Goal: Use online tool/utility: Utilize a website feature to perform a specific function

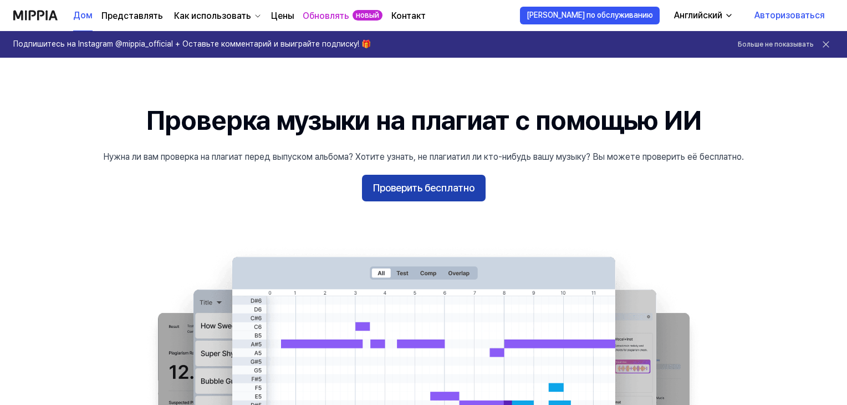
click at [432, 188] on font "Проверить бесплатно" at bounding box center [423, 188] width 101 height 12
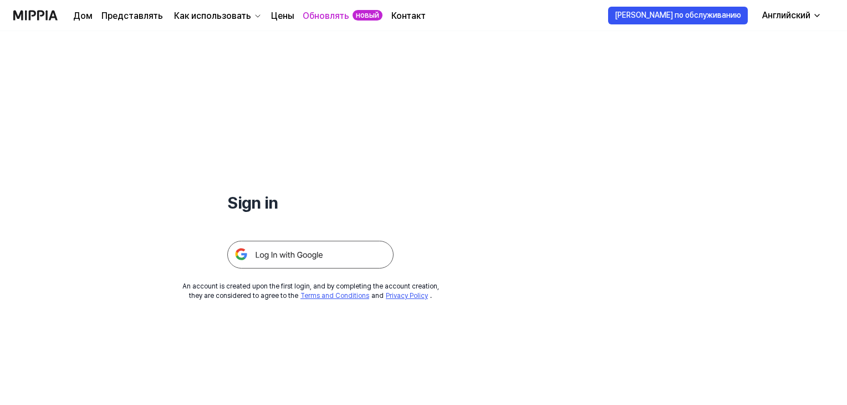
click at [196, 16] on font "Как использовать" at bounding box center [212, 16] width 77 height 11
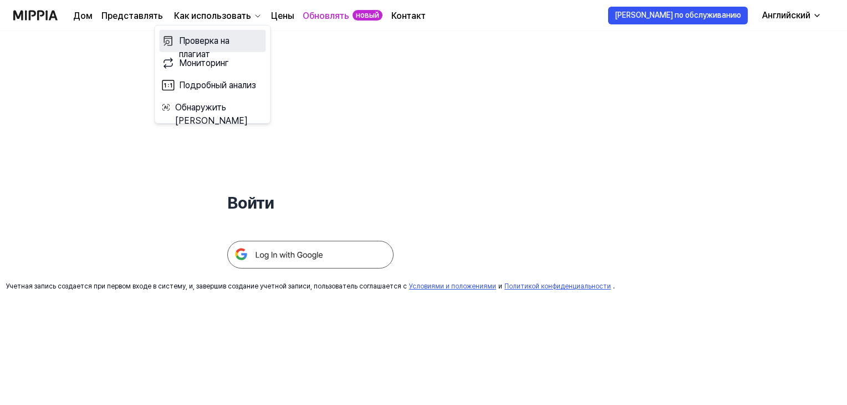
click at [197, 44] on font "Проверка на плагиат" at bounding box center [204, 47] width 50 height 24
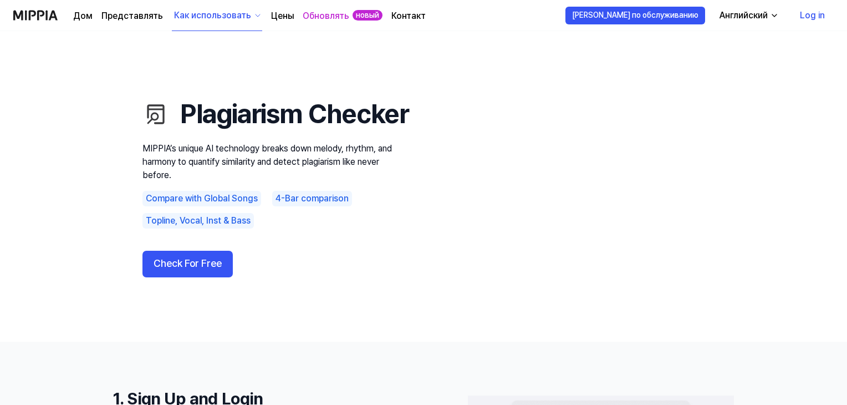
click at [284, 14] on font "Цены" at bounding box center [282, 16] width 23 height 11
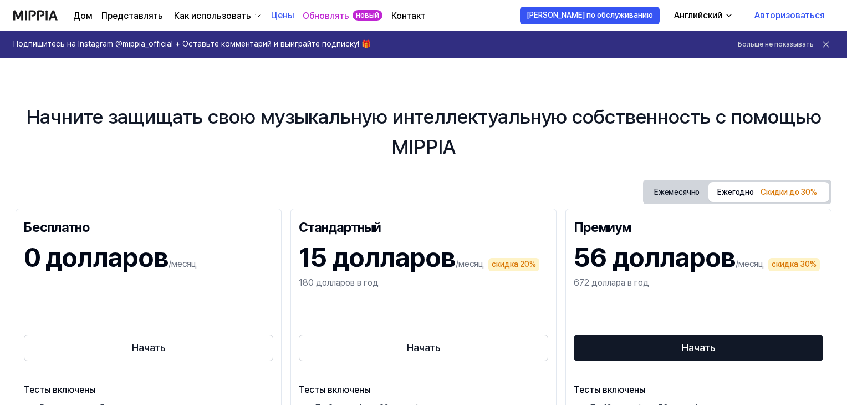
click at [728, 16] on icon "button" at bounding box center [728, 15] width 9 height 9
click at [481, 4] on div "Дом Представлять Как использовать Цены Обновлять новый Контакт Цены Брошюра по …" at bounding box center [423, 15] width 820 height 30
click at [206, 13] on font "Как использовать" at bounding box center [212, 16] width 77 height 11
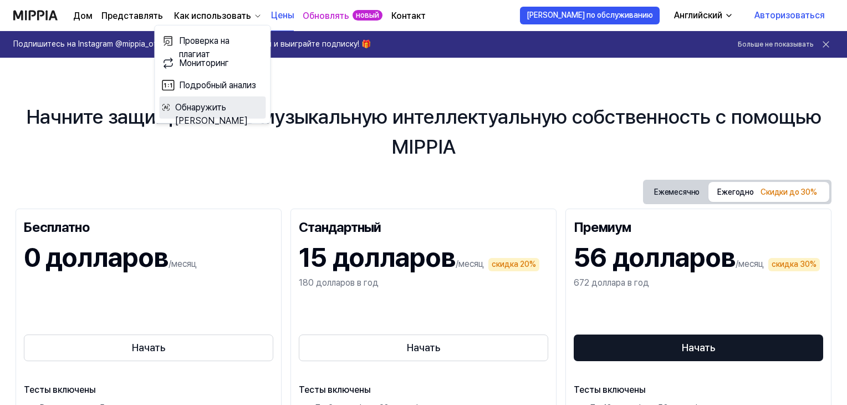
click at [203, 109] on font "Обнаружить ИИ" at bounding box center [211, 114] width 73 height 24
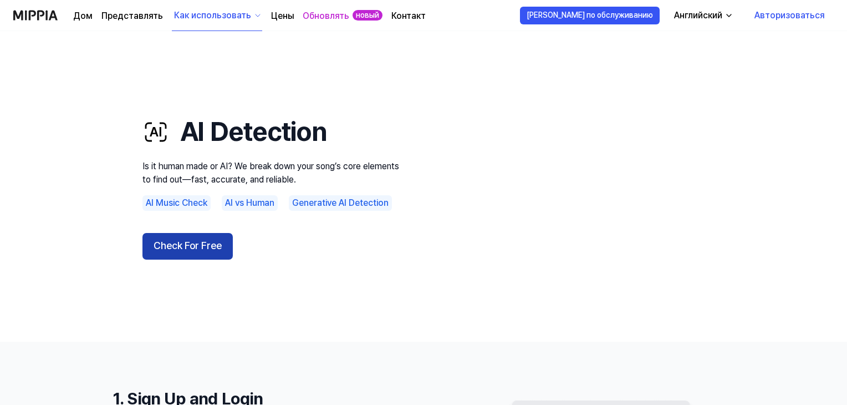
click at [203, 249] on button "Check For Free" at bounding box center [187, 246] width 90 height 27
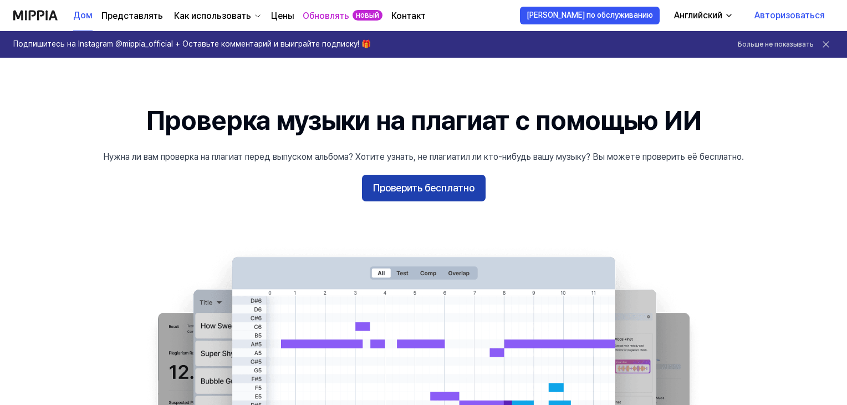
click at [424, 187] on font "Проверить бесплатно" at bounding box center [423, 188] width 101 height 12
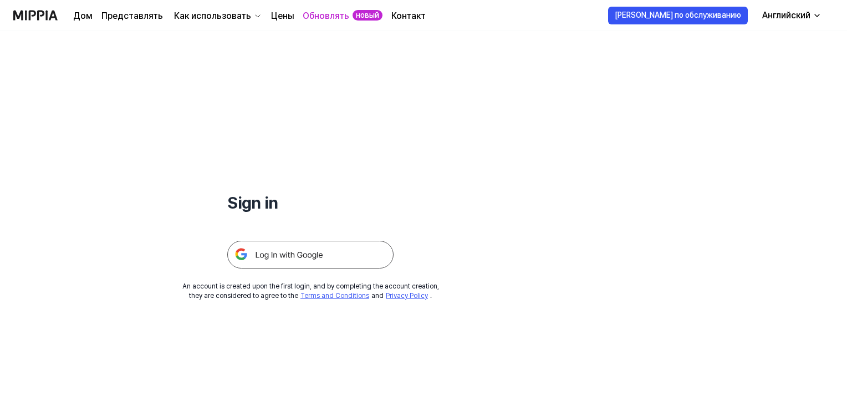
click at [290, 257] on img at bounding box center [310, 255] width 166 height 28
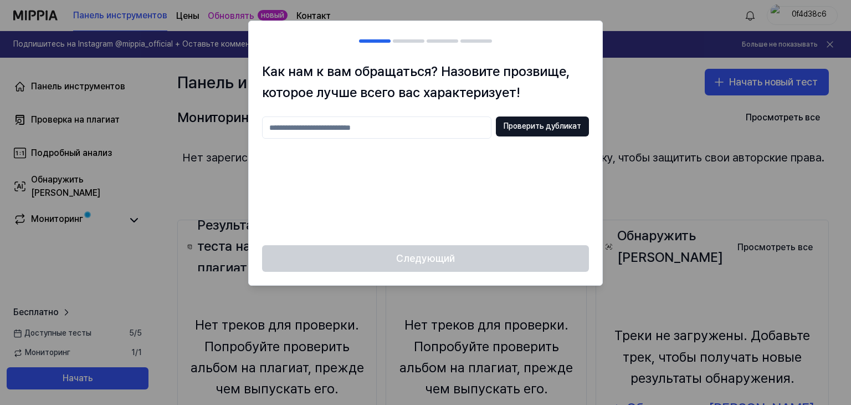
click at [334, 125] on input "text" at bounding box center [376, 127] width 229 height 22
click at [519, 130] on font "Проверить дубликат" at bounding box center [543, 125] width 78 height 9
click at [319, 129] on input "******" at bounding box center [376, 127] width 229 height 22
type input "**********"
click at [523, 129] on font "Проверить дубликат" at bounding box center [543, 125] width 78 height 9
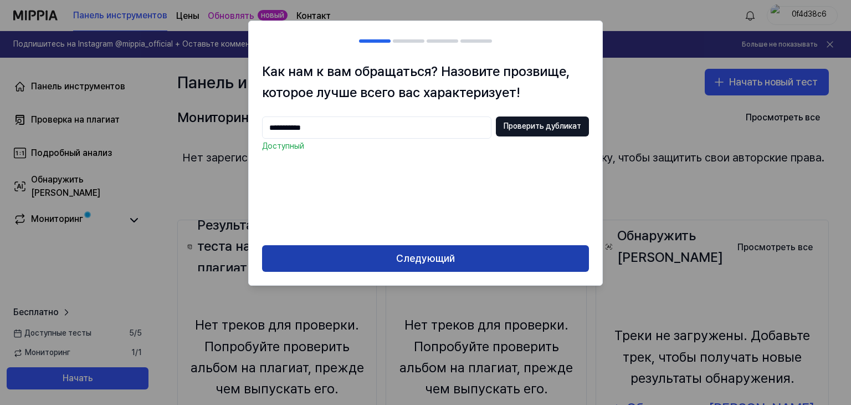
click at [426, 262] on font "Следующий" at bounding box center [425, 258] width 59 height 12
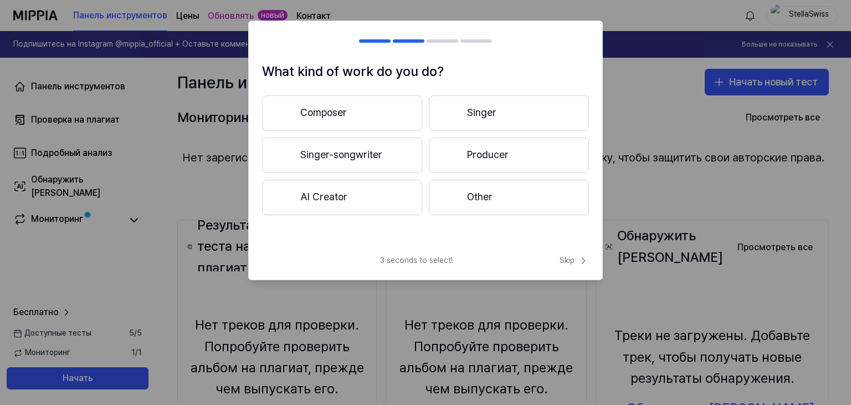
click at [318, 197] on button "AI Creator" at bounding box center [342, 197] width 160 height 35
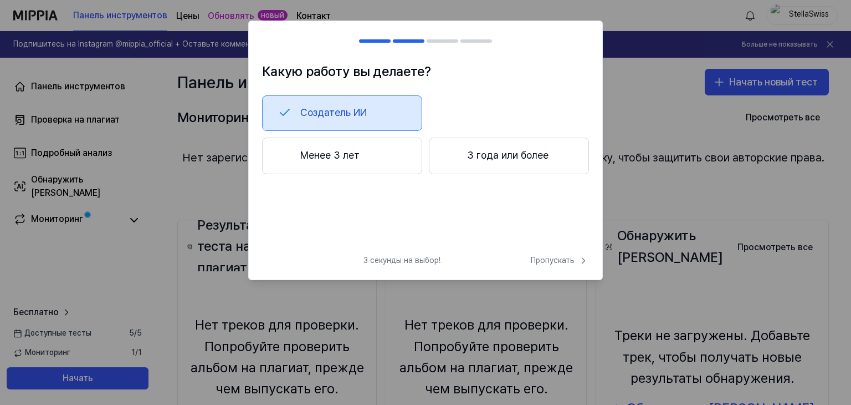
click at [345, 152] on font "Менее 3 лет" at bounding box center [329, 155] width 59 height 12
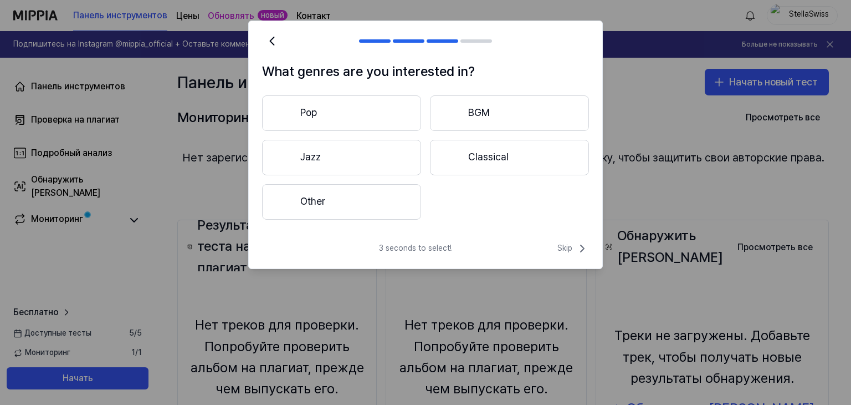
click at [315, 118] on button "Pop" at bounding box center [341, 112] width 159 height 35
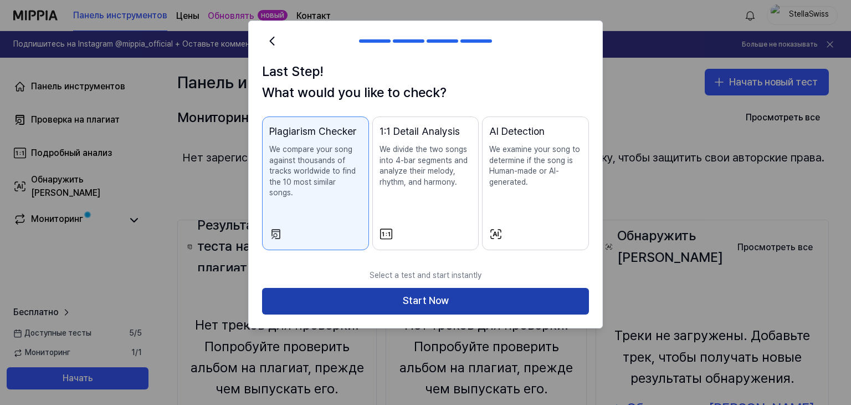
click at [428, 289] on button "Start Now" at bounding box center [425, 301] width 327 height 27
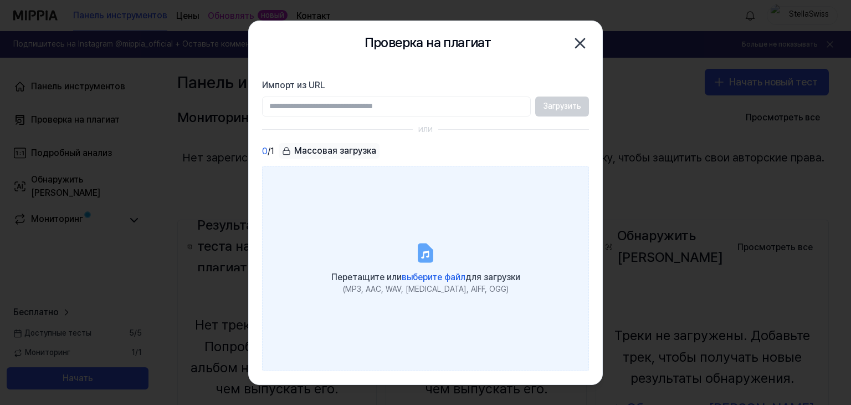
click at [428, 277] on font "выберите файл" at bounding box center [434, 277] width 64 height 11
click at [0, 0] on input "Перетащите или выберите файл для загрузки (MP3, AAC, WAV, FLAC, AIFF, OGG)" at bounding box center [0, 0] width 0 height 0
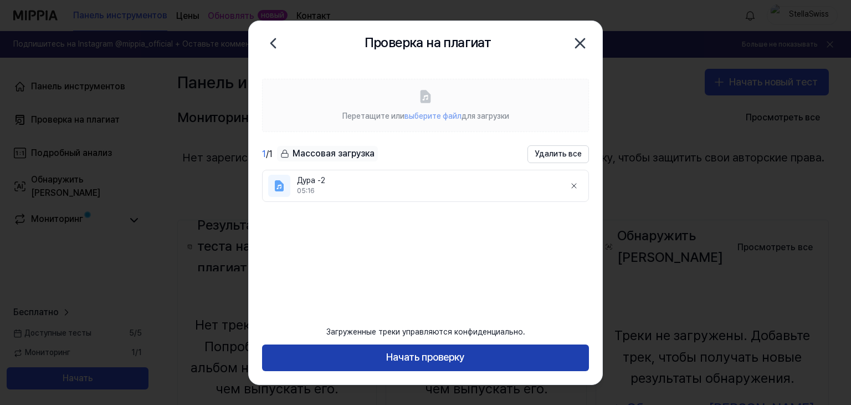
click at [418, 357] on font "Начать проверку" at bounding box center [425, 357] width 79 height 12
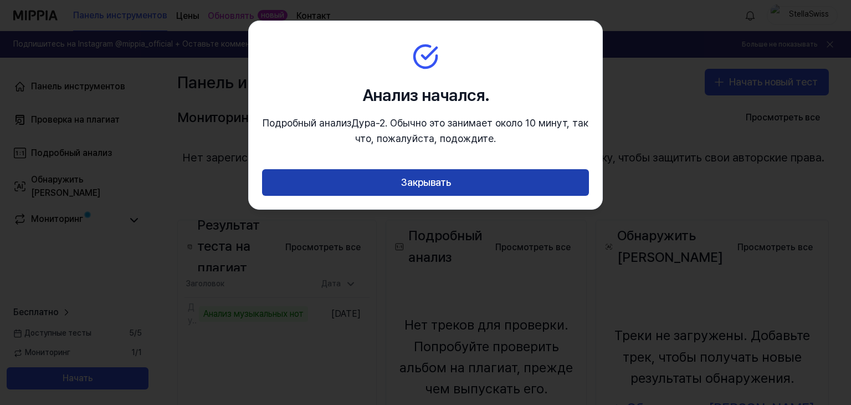
click at [423, 183] on font "Закрывать" at bounding box center [426, 182] width 50 height 12
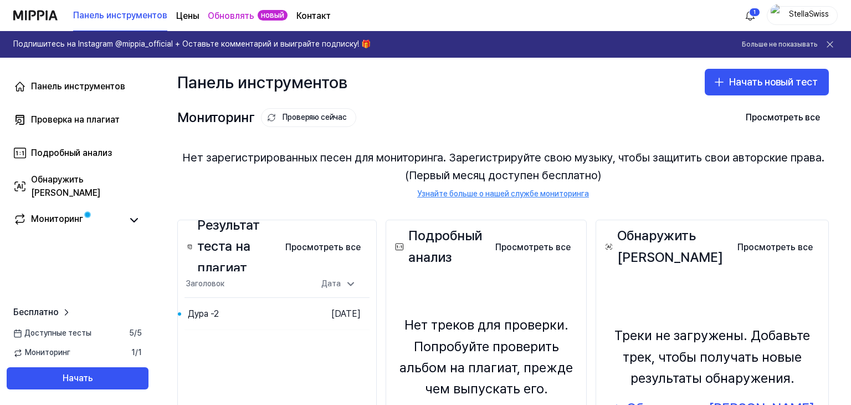
drag, startPoint x: 448, startPoint y: 91, endPoint x: 450, endPoint y: 67, distance: 24.4
click at [450, 67] on div "Панель инструментов Начать новый тест" at bounding box center [503, 82] width 696 height 49
